Goal: Register for event/course

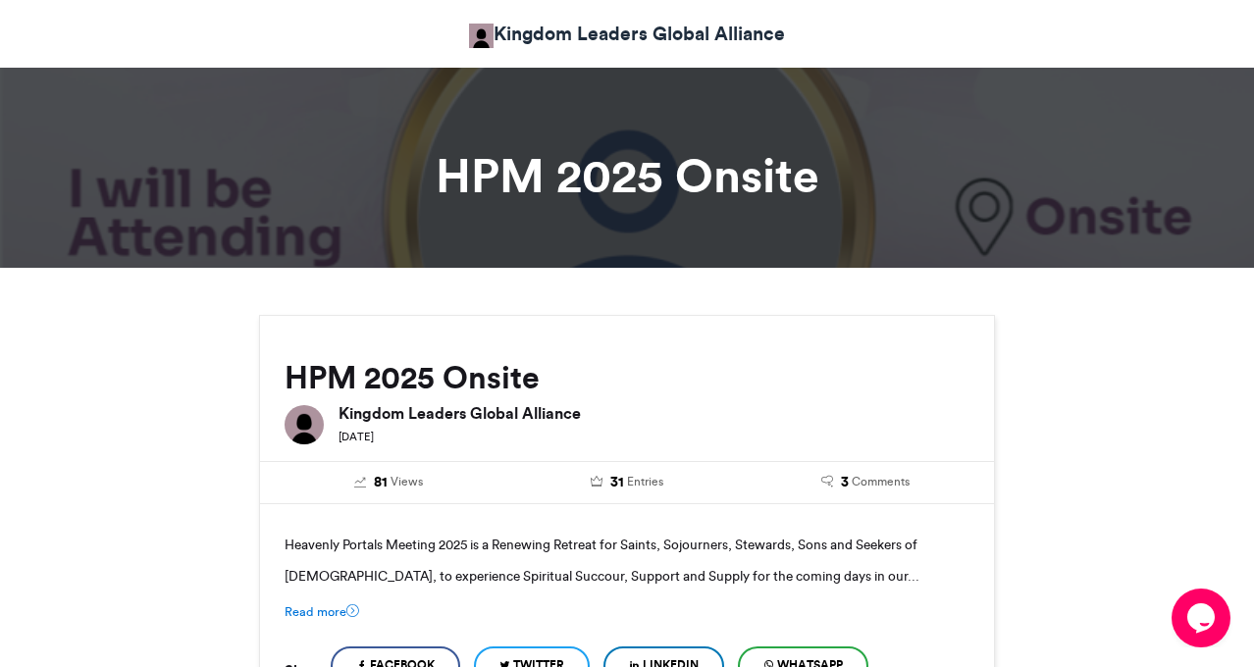
click at [745, 182] on h1 "HPM 2025 Onsite" at bounding box center [626, 175] width 1089 height 47
click at [1079, 218] on div at bounding box center [627, 161] width 1254 height 214
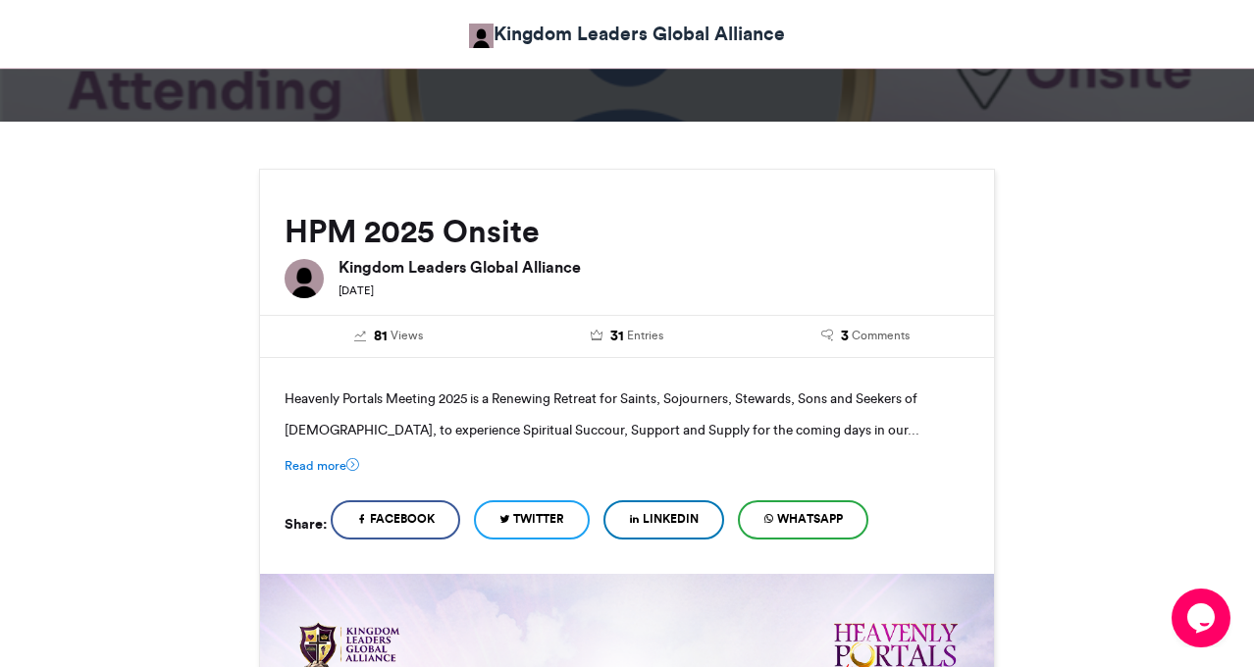
scroll to position [148, 0]
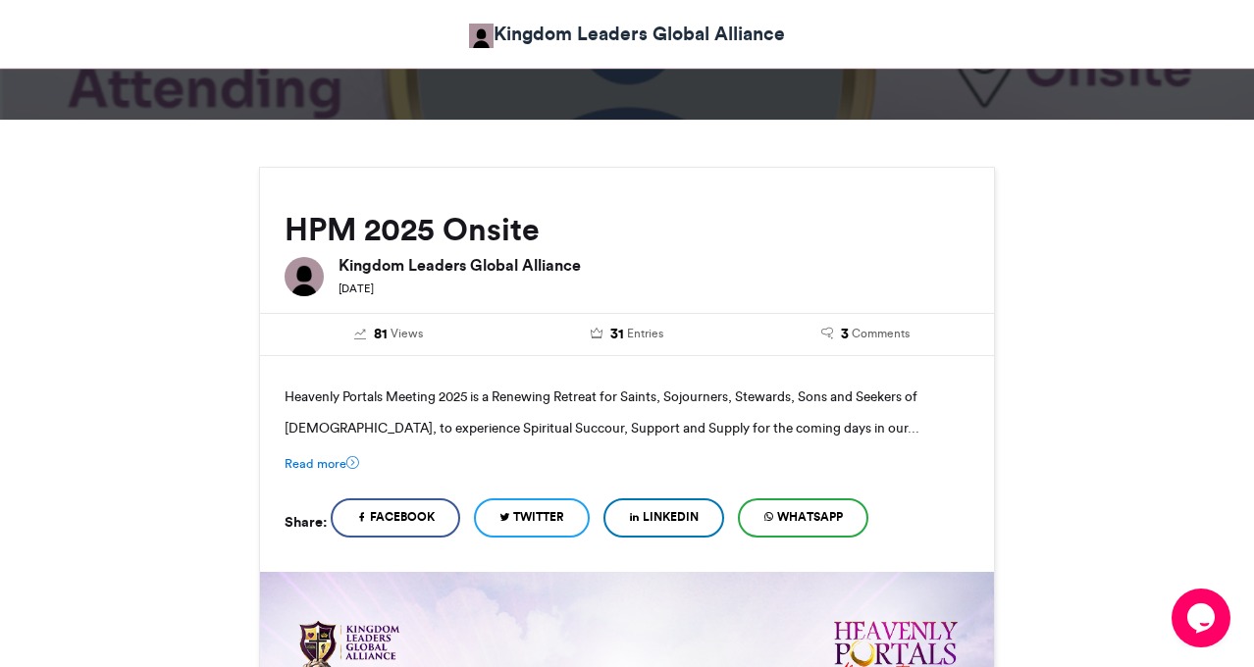
click at [550, 35] on link "Kingdom Leaders Global Alliance" at bounding box center [627, 34] width 316 height 28
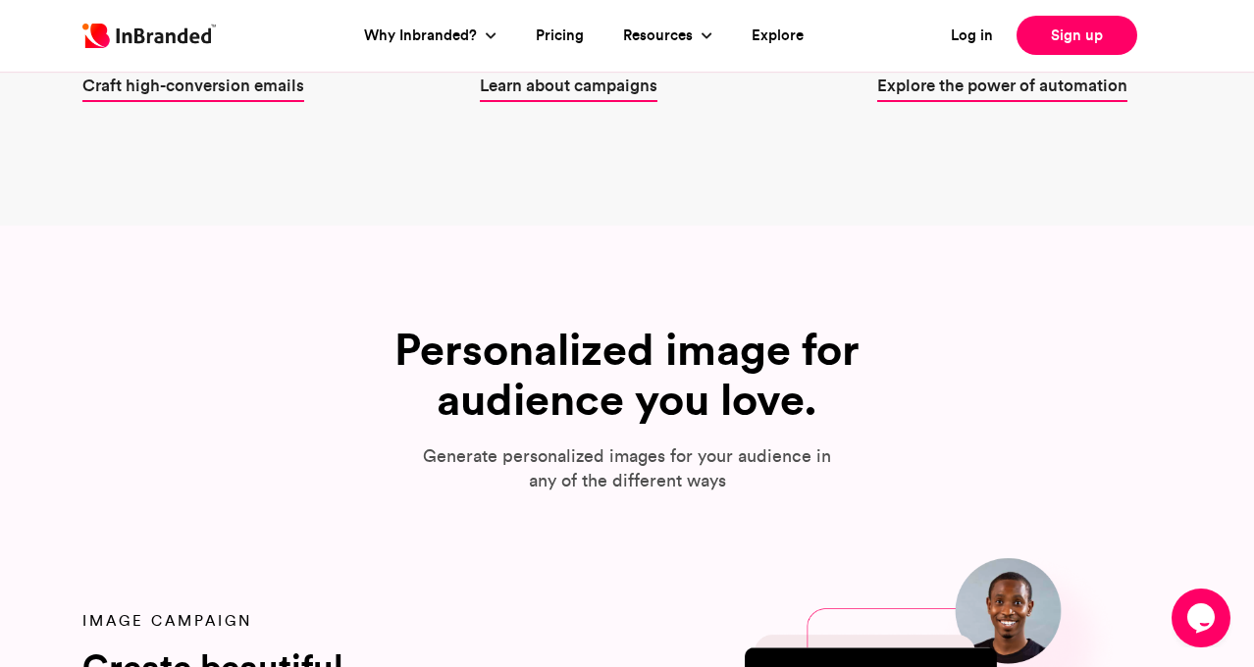
scroll to position [1709, 0]
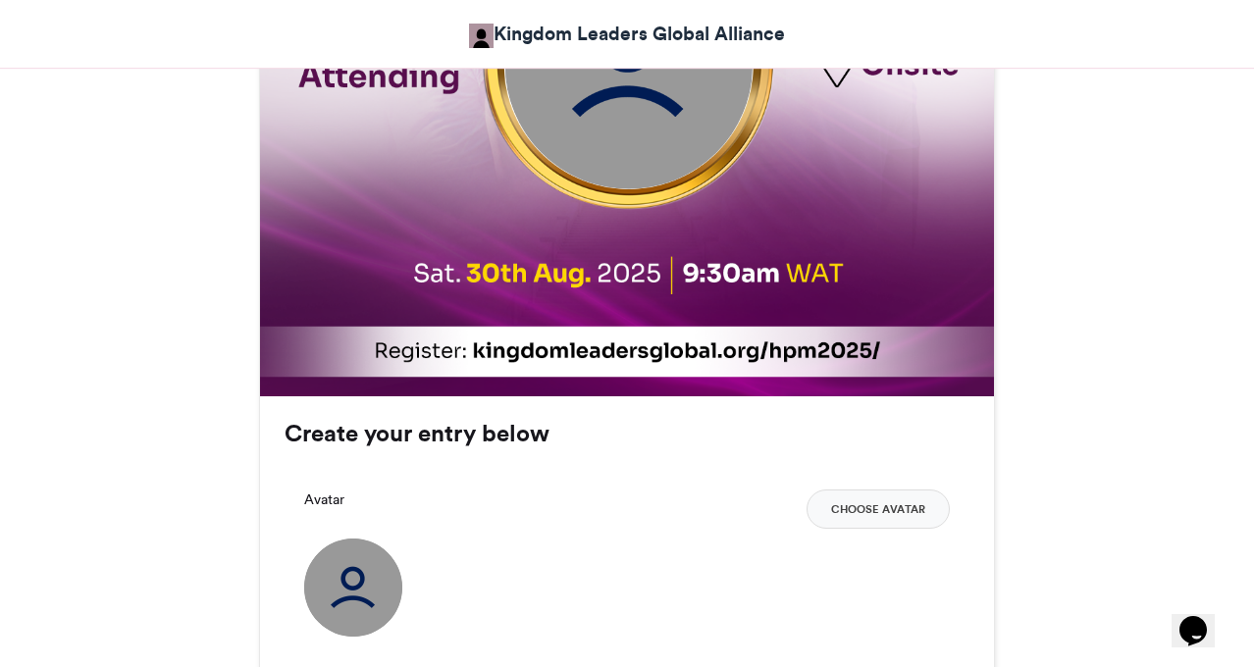
scroll to position [1052, 0]
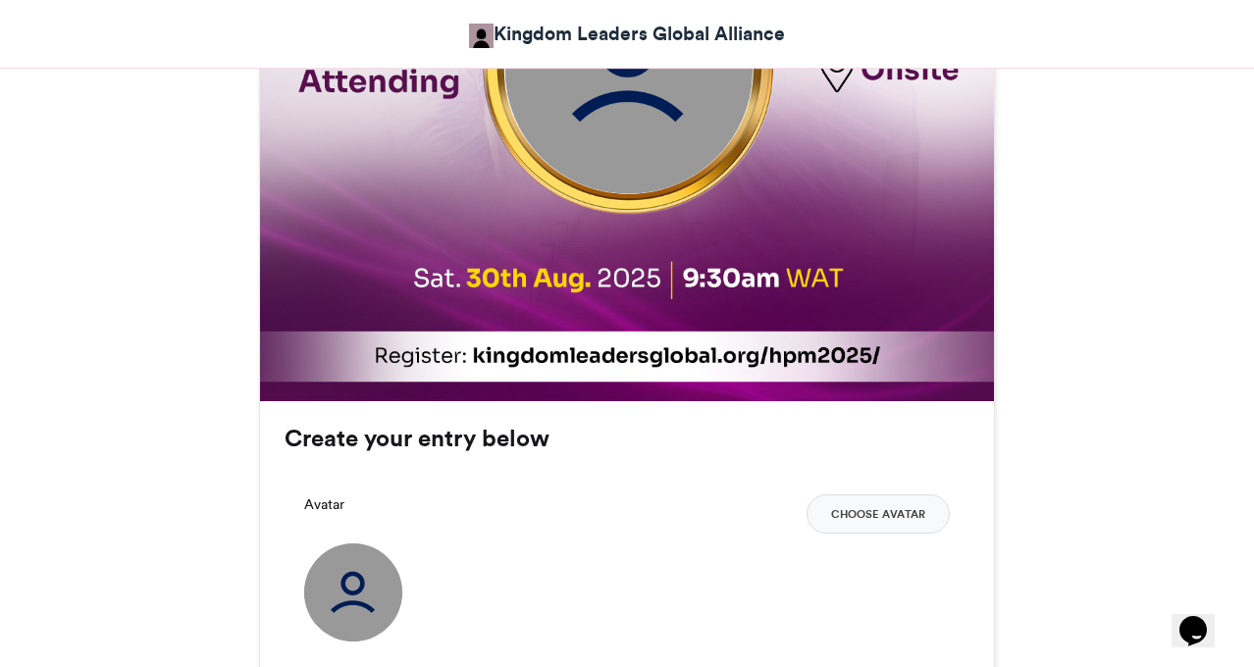
click at [848, 361] on img at bounding box center [628, 35] width 737 height 737
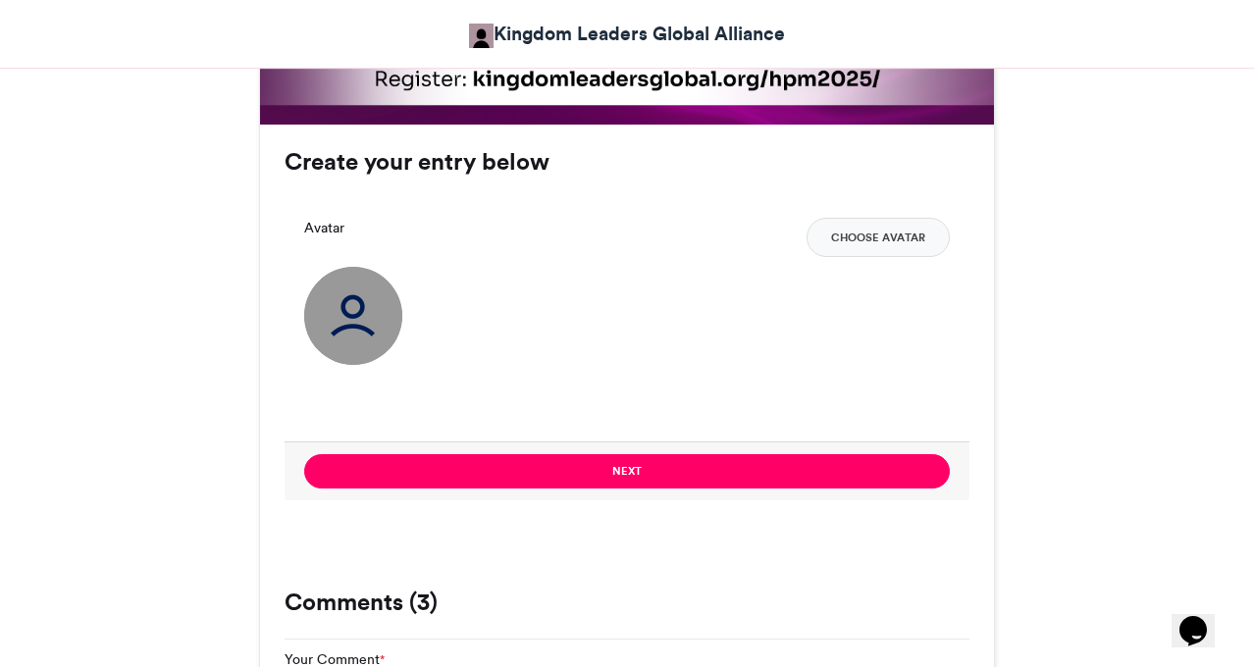
scroll to position [1386, 0]
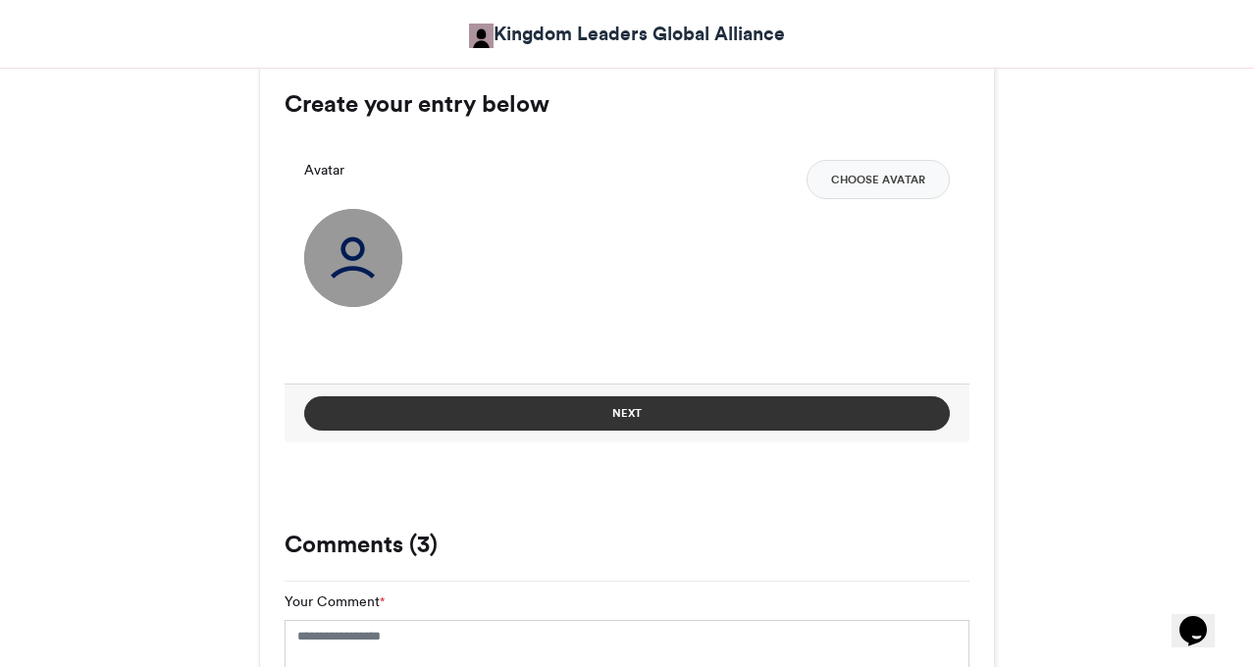
click at [716, 421] on button "Next" at bounding box center [627, 413] width 646 height 34
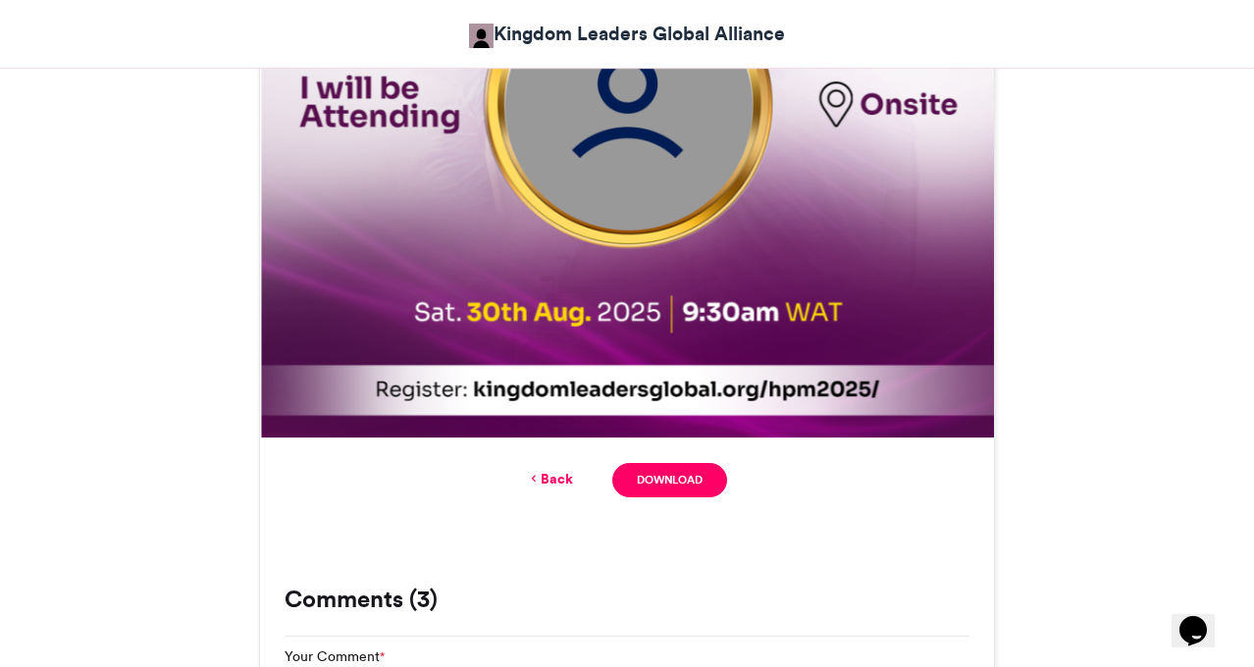
scroll to position [1008, 0]
